Goal: Task Accomplishment & Management: Manage account settings

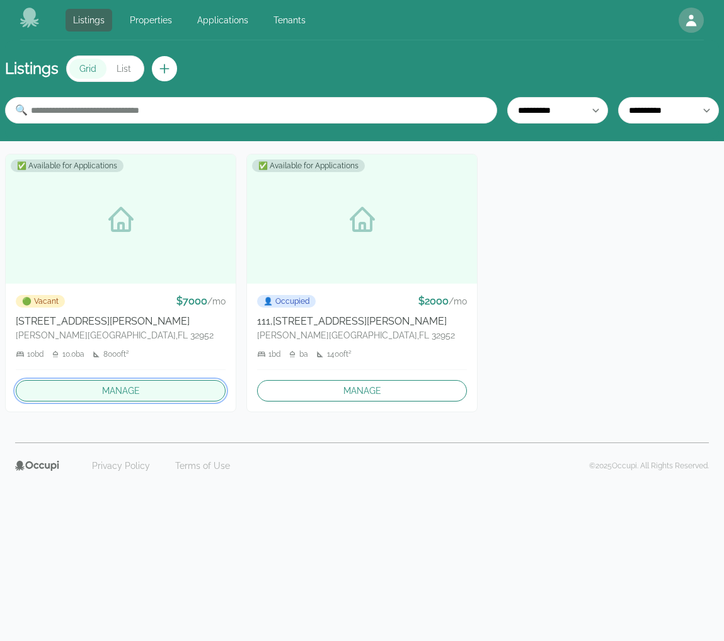
click at [144, 393] on link "Manage" at bounding box center [121, 390] width 210 height 21
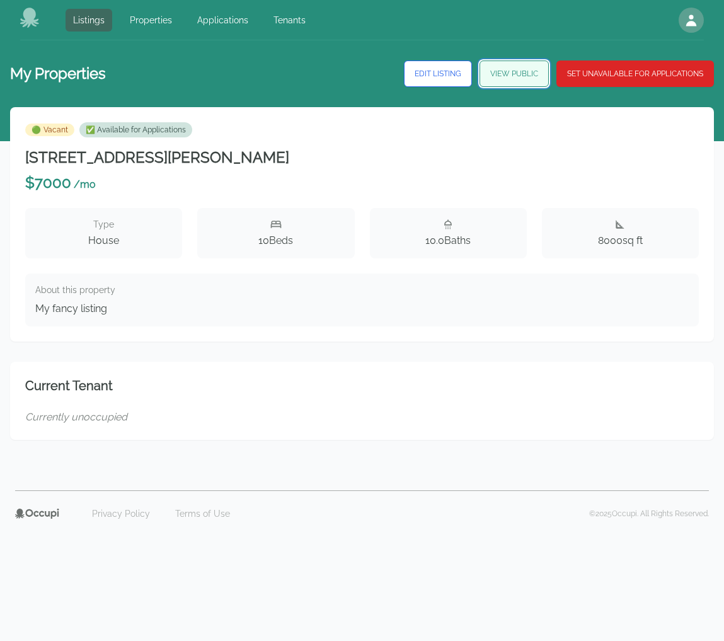
click at [513, 81] on link "View Public" at bounding box center [514, 73] width 69 height 26
click at [313, 57] on div "My Properties Edit Listing View Public Set Unavailable for Applications 🟢 Vacan…" at bounding box center [362, 250] width 714 height 420
click at [535, 20] on icon "button" at bounding box center [691, 20] width 15 height 15
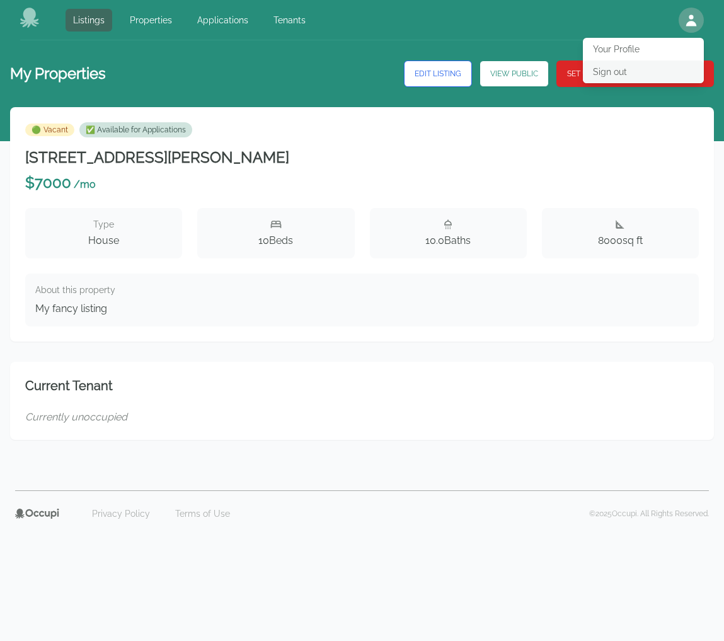
click at [535, 69] on button "Sign out" at bounding box center [643, 71] width 121 height 23
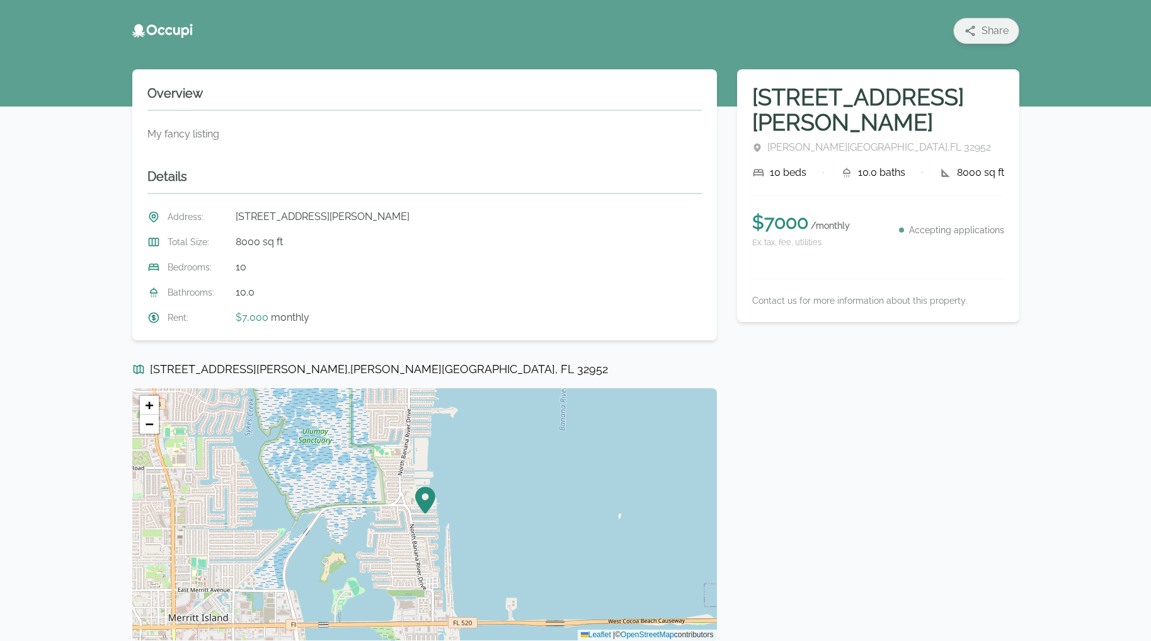
click at [974, 28] on icon "button" at bounding box center [969, 31] width 9 height 11
click at [996, 68] on icon at bounding box center [997, 68] width 13 height 13
